Goal: Use online tool/utility: Utilize a website feature to perform a specific function

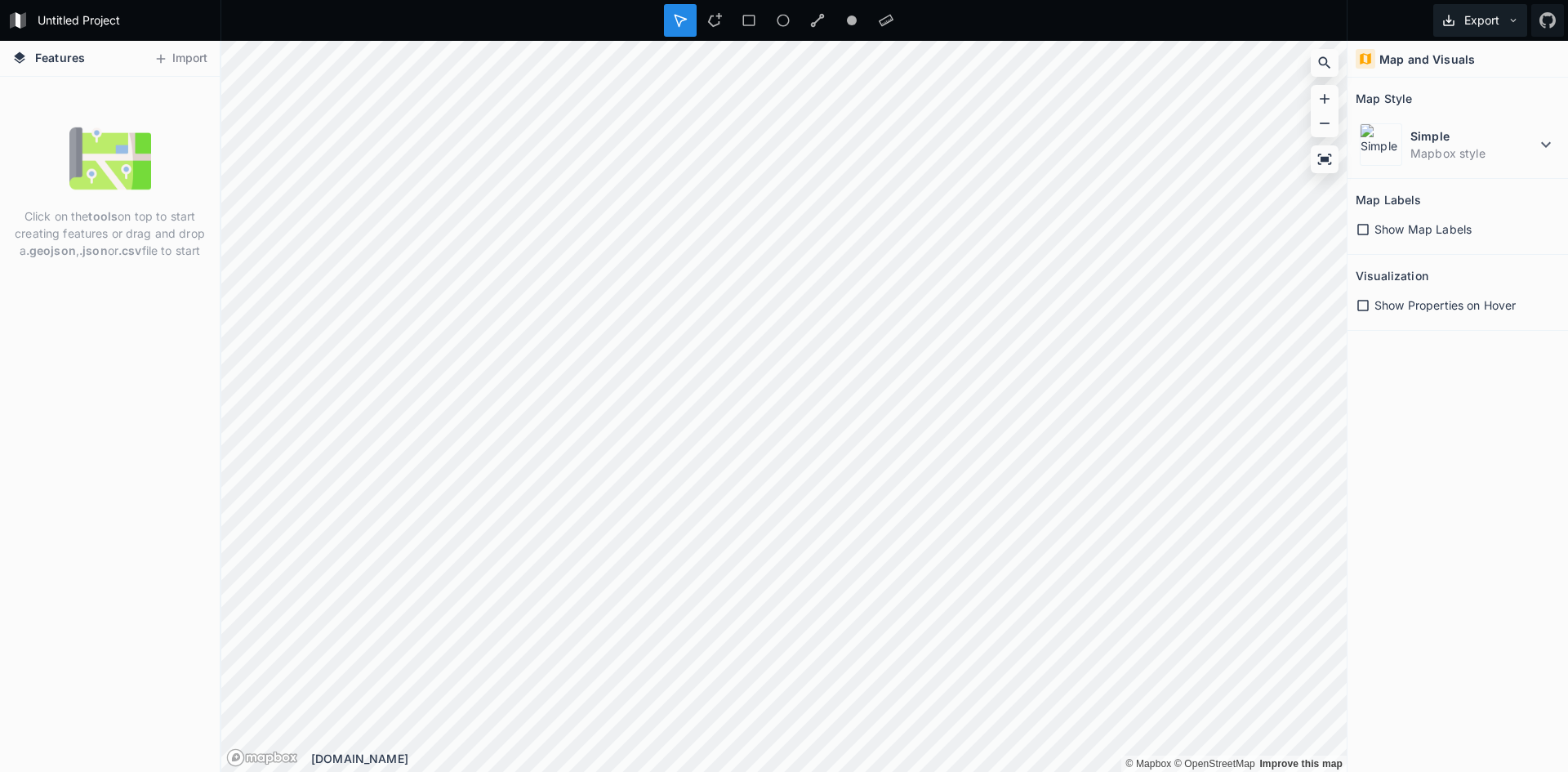
click at [1495, 26] on button "Export" at bounding box center [1480, 20] width 94 height 33
click at [1288, 26] on div at bounding box center [784, 20] width 1127 height 41
click at [179, 54] on button "Import" at bounding box center [180, 58] width 70 height 26
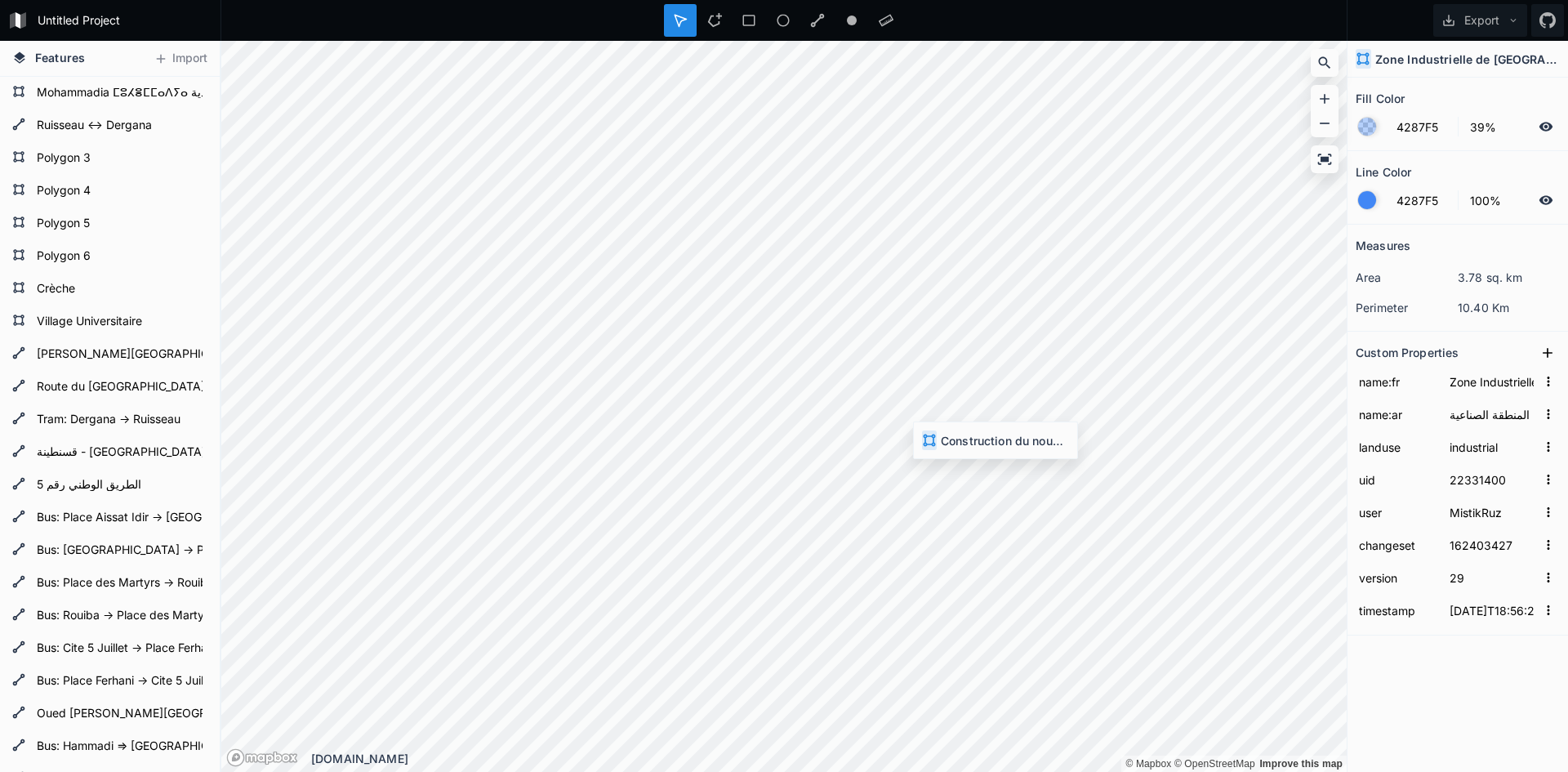
type input "20604535"
type input "Honido"
type input "146480442"
type input "1"
type input "[DATE]T14:13:04Z"
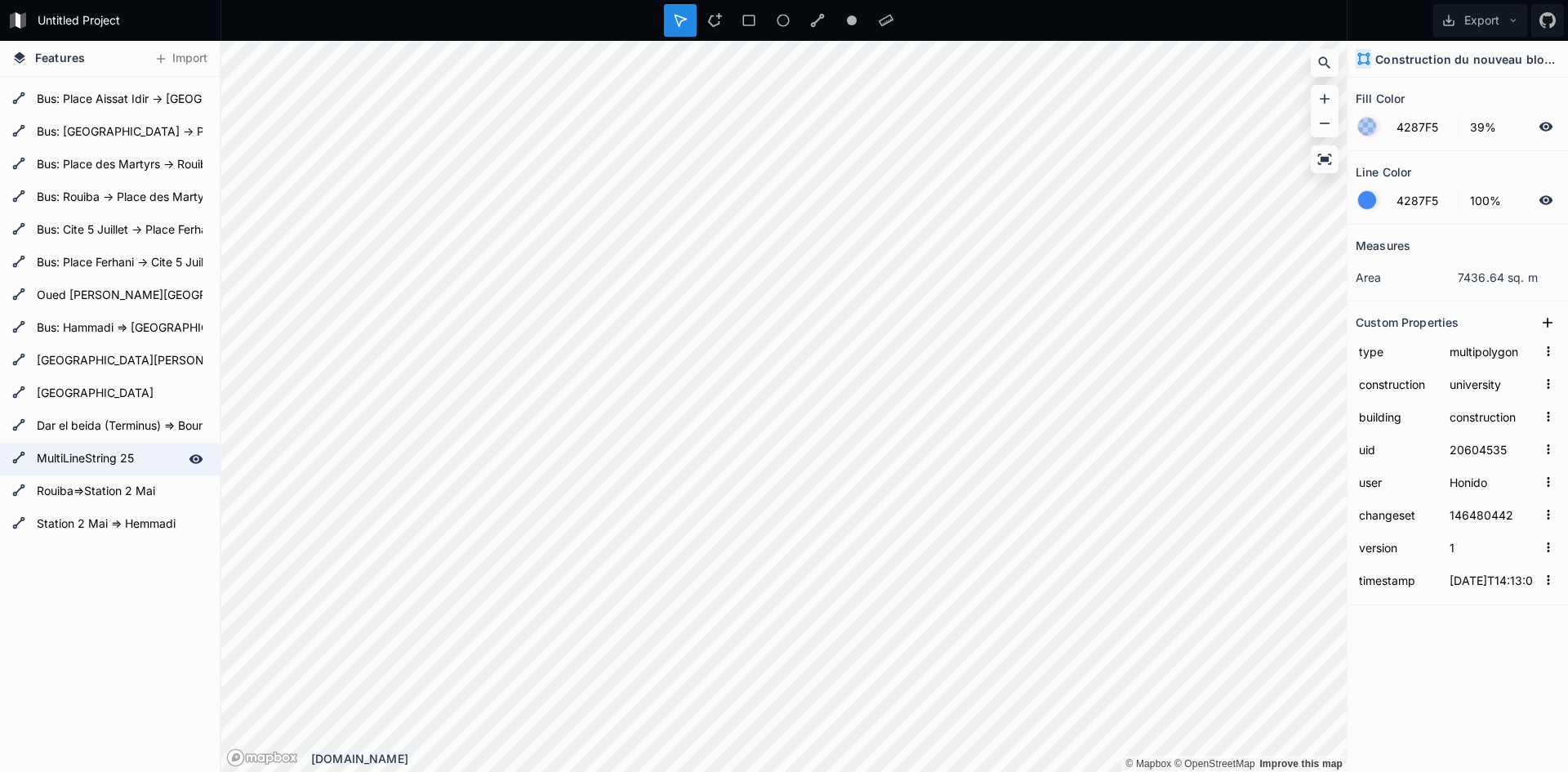
scroll to position [735, 0]
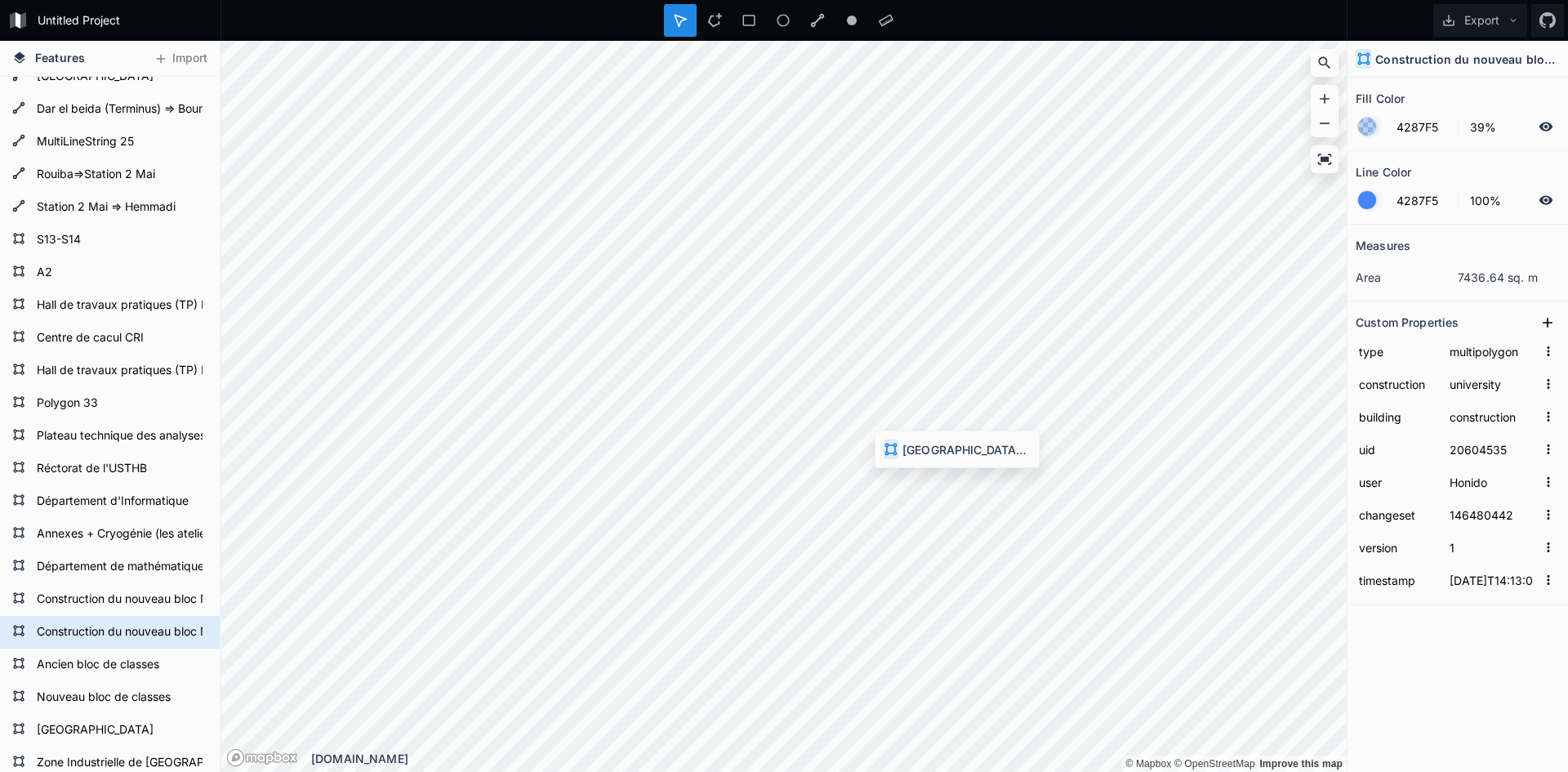
type input "147915149"
type input "37"
type input "[DATE]T03:38:36Z"
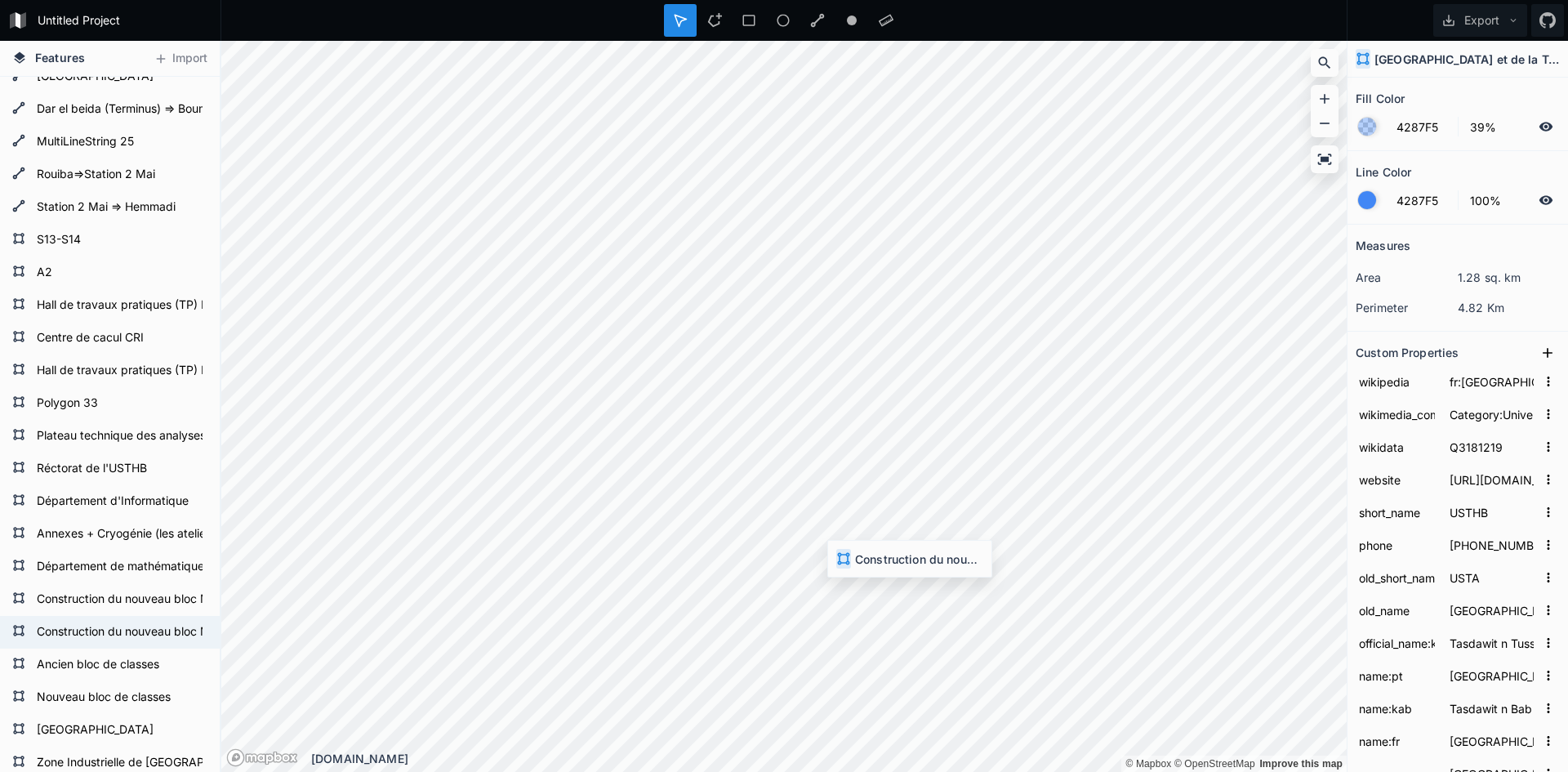
type input "146480442"
type input "1"
type input "[DATE]T14:13:04Z"
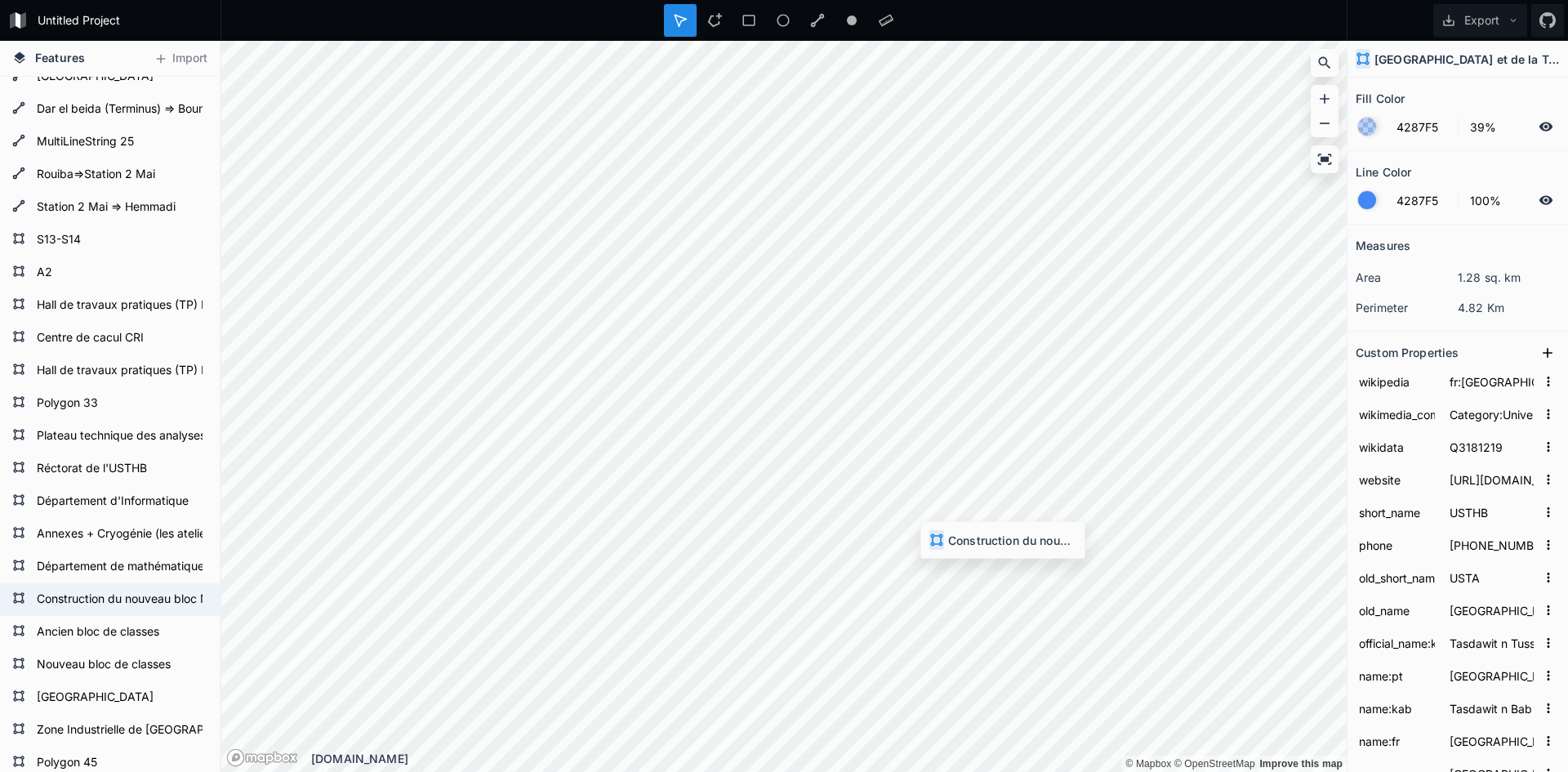
type input "146480442"
type input "1"
type input "[DATE]T14:13:04Z"
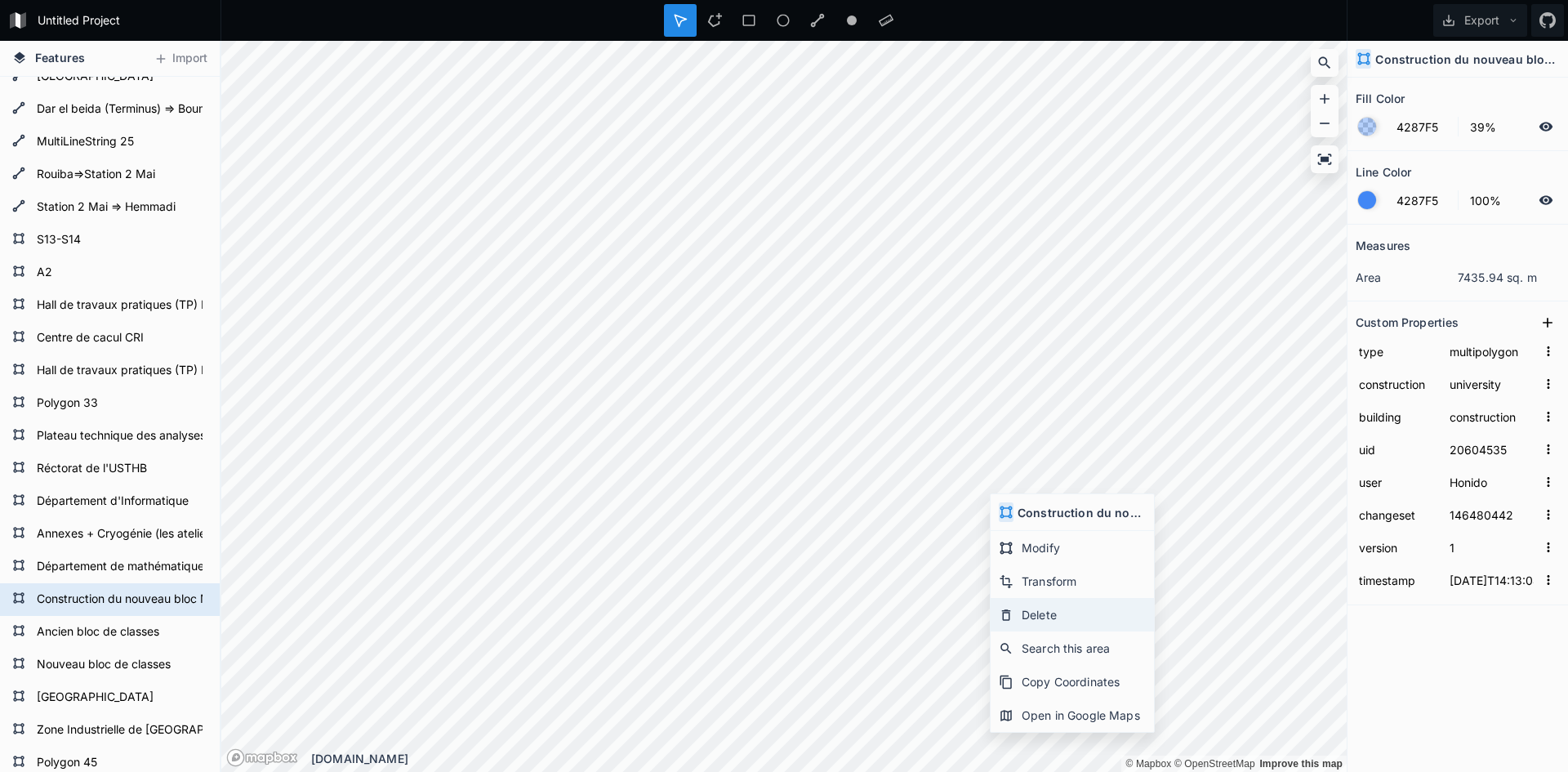
click at [1058, 617] on div "Delete" at bounding box center [1072, 615] width 163 height 34
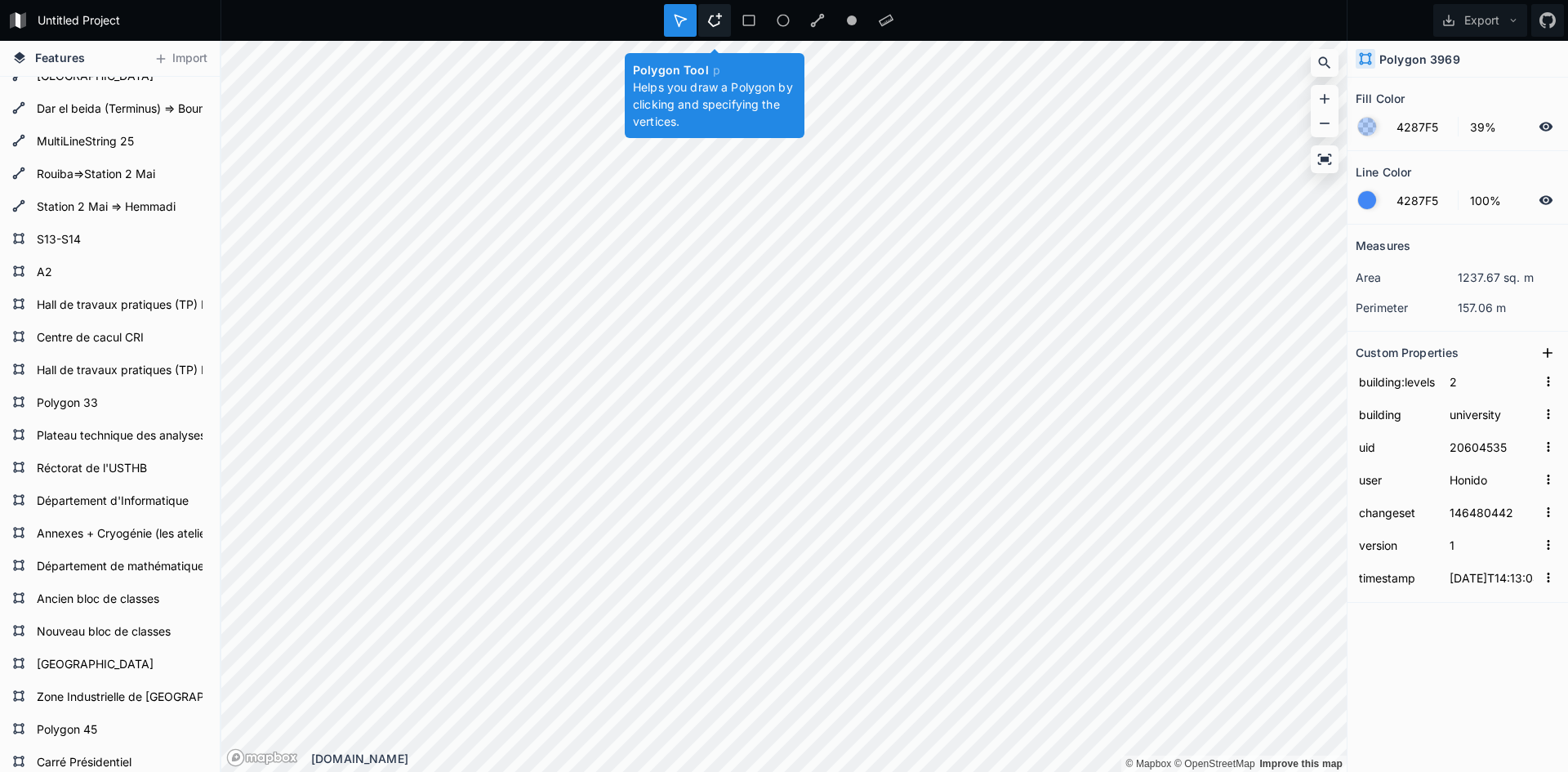
click at [715, 27] on icon at bounding box center [714, 20] width 15 height 15
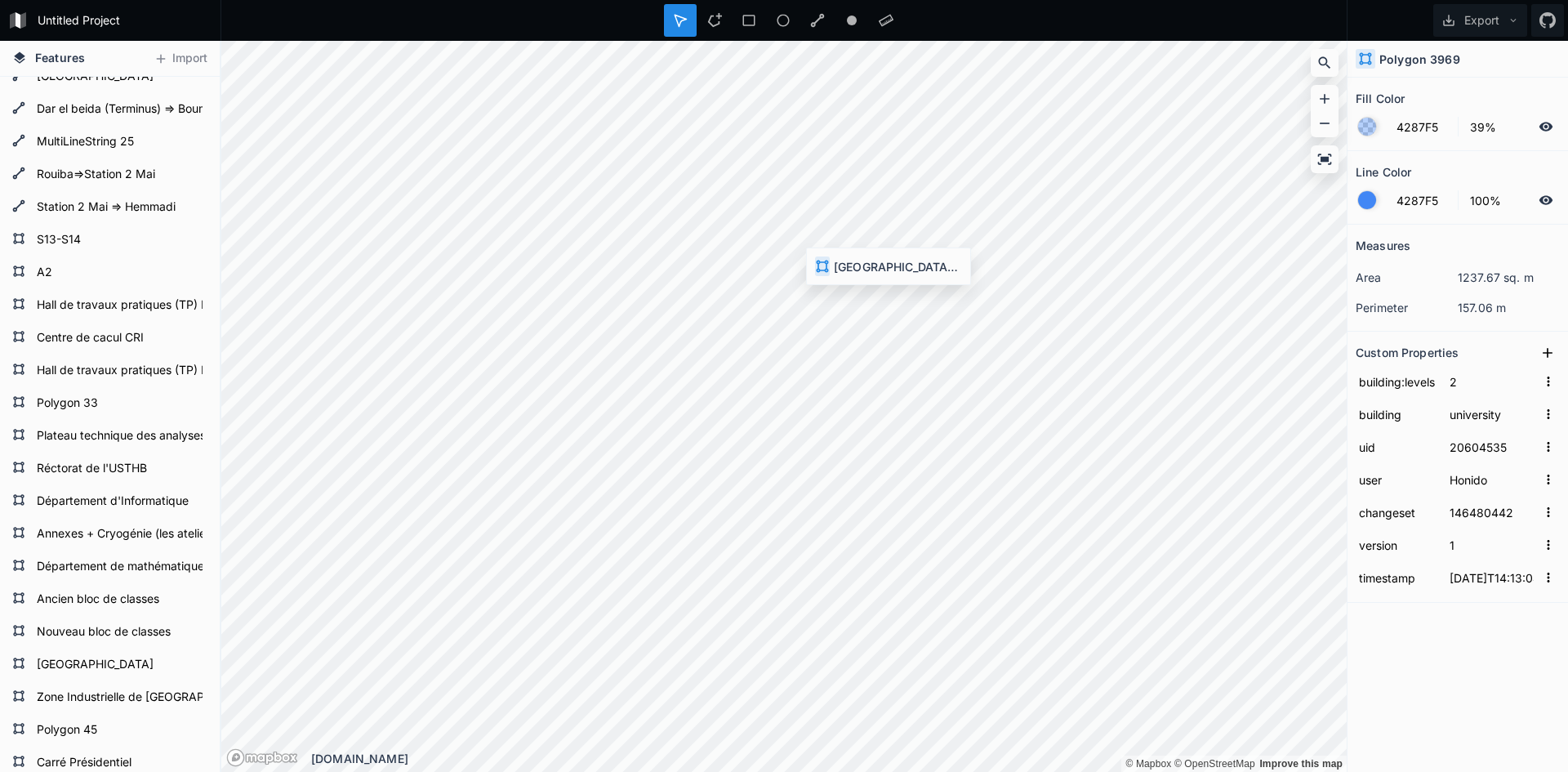
type input "147915149"
type input "37"
type input "[DATE]T03:38:36Z"
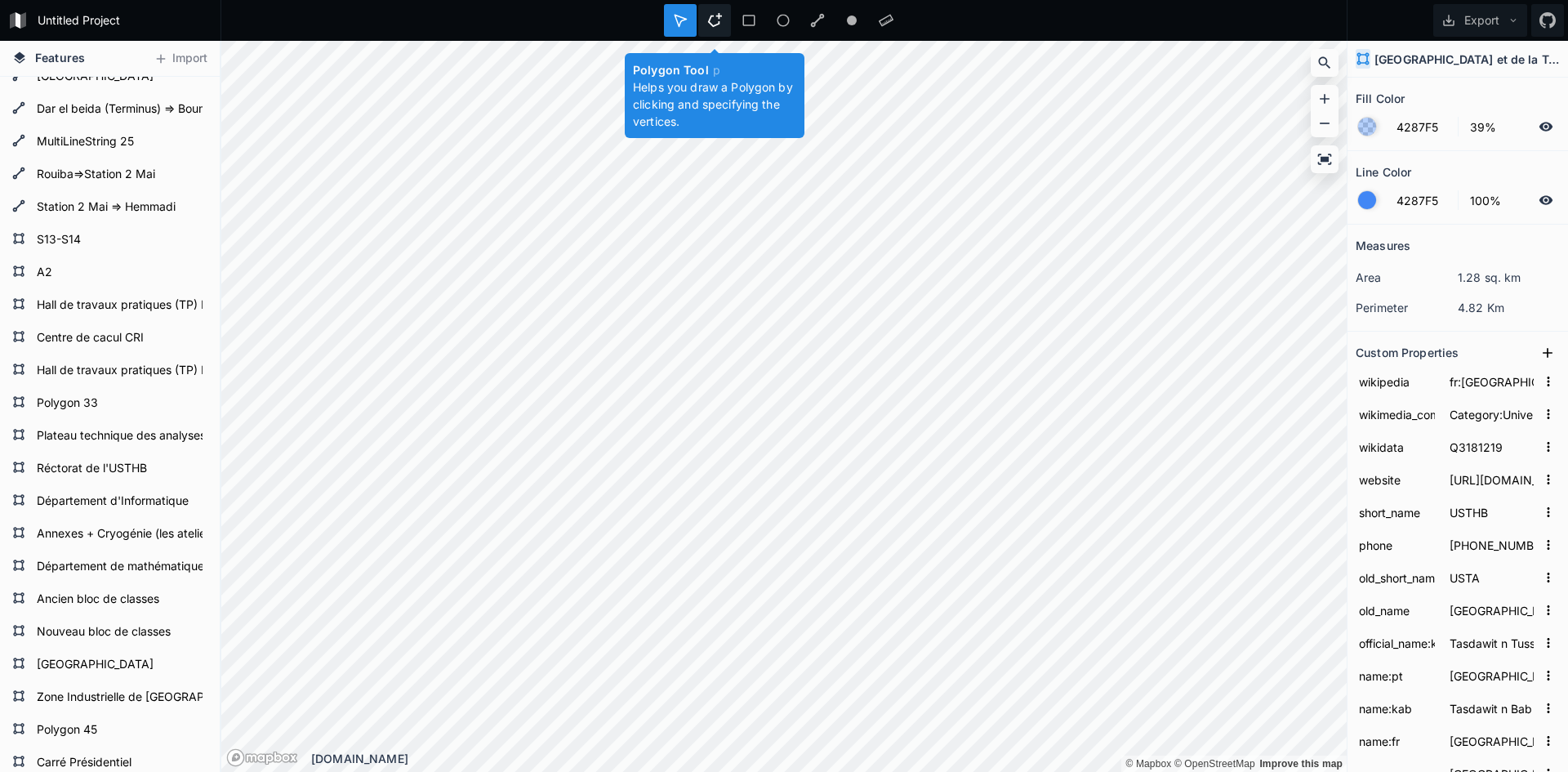
click at [716, 19] on icon at bounding box center [714, 20] width 15 height 15
